Goal: Find specific page/section: Find specific page/section

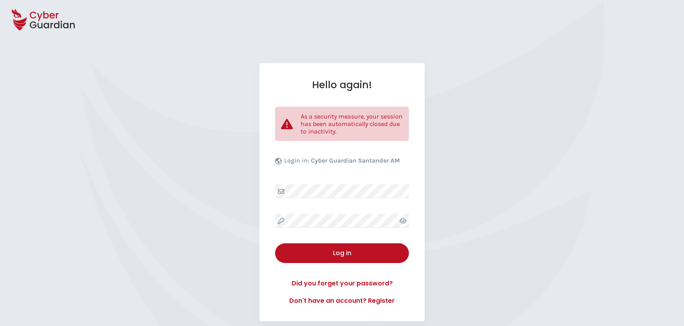
select select "English"
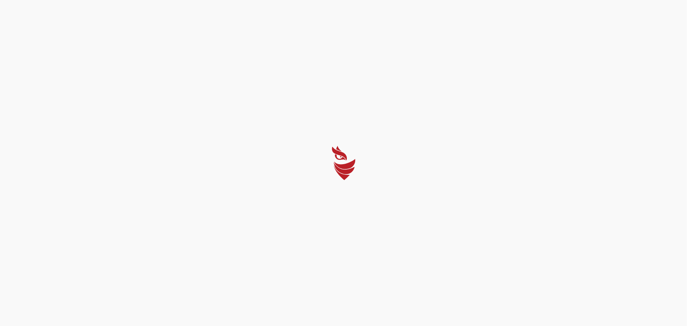
select select "English"
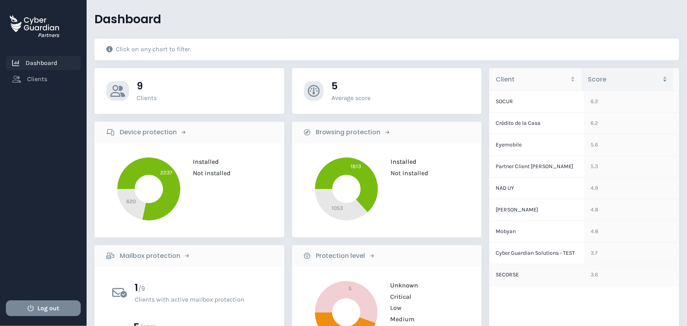
click at [512, 284] on td "SECORSE" at bounding box center [537, 275] width 95 height 22
